Goal: Task Accomplishment & Management: Complete application form

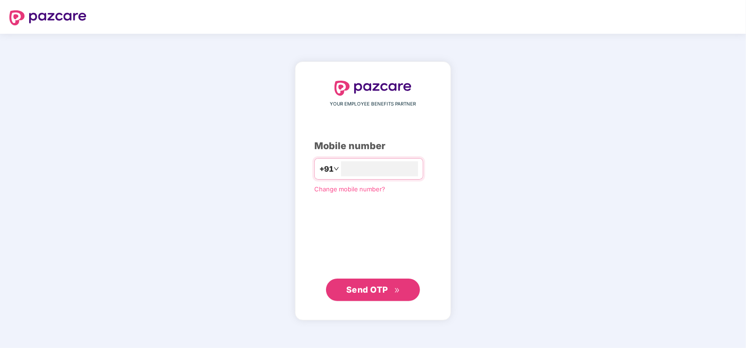
type input "**********"
click at [357, 293] on span "Send OTP" at bounding box center [367, 290] width 42 height 10
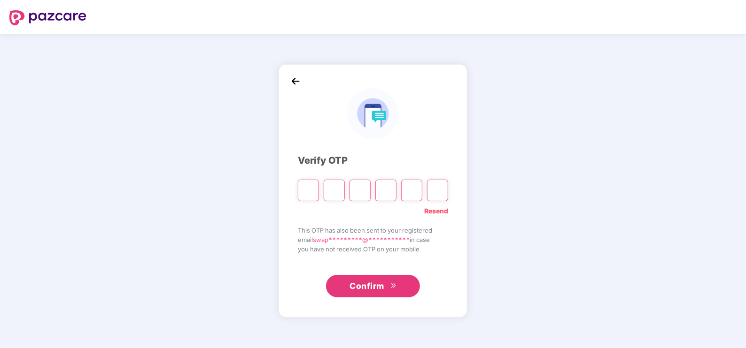
type input "*"
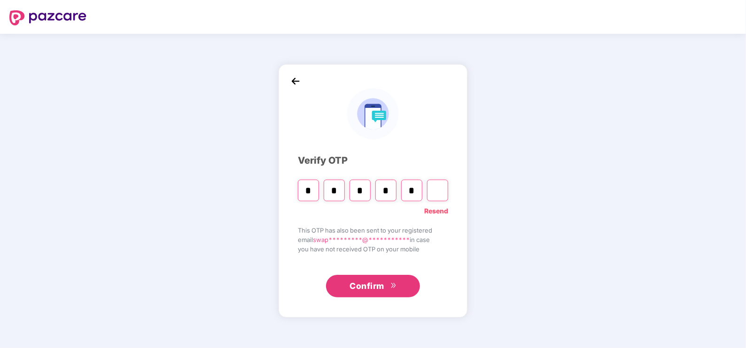
type input "*"
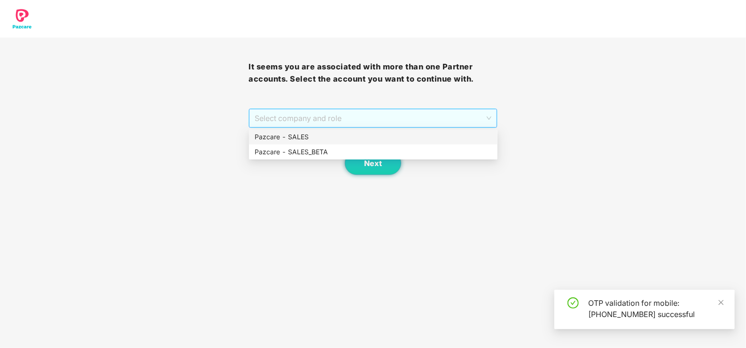
click at [326, 110] on span "Select company and role" at bounding box center [373, 118] width 236 height 18
click at [295, 132] on div "Pazcare - SALES" at bounding box center [373, 137] width 237 height 10
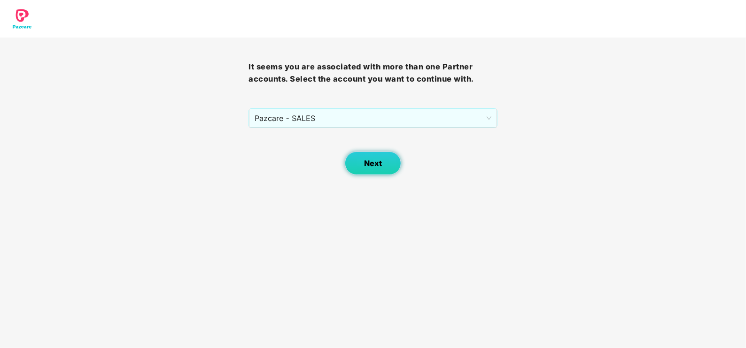
click at [363, 158] on button "Next" at bounding box center [373, 163] width 56 height 23
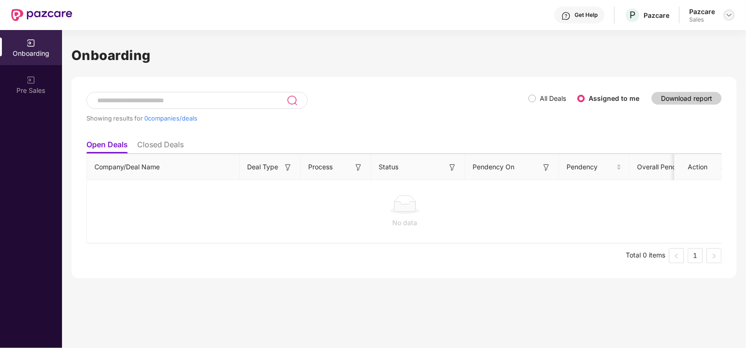
click at [725, 13] on div at bounding box center [728, 14] width 11 height 11
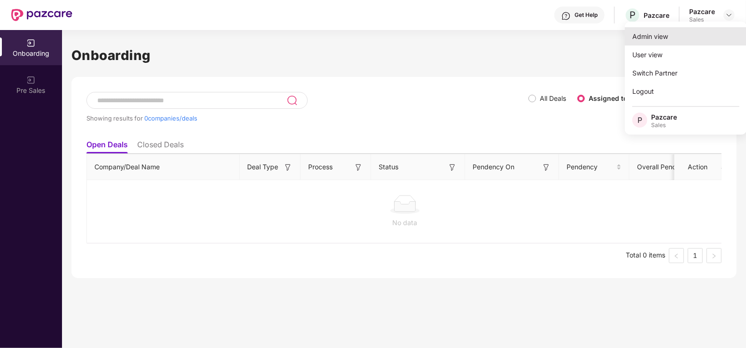
click at [669, 38] on div "Admin view" at bounding box center [686, 36] width 122 height 18
